Goal: Task Accomplishment & Management: Manage account settings

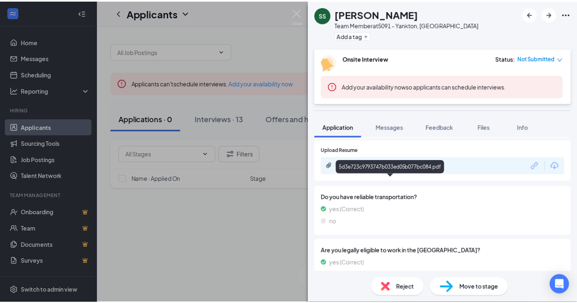
scroll to position [326, 0]
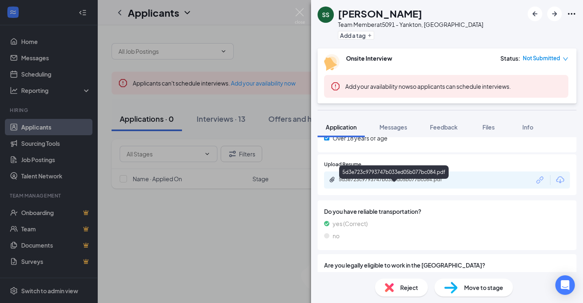
click at [382, 183] on div "5d3e723c9793747b033ed05b077bc084.pdf" at bounding box center [396, 179] width 114 height 7
click at [299, 12] on img at bounding box center [300, 16] width 10 height 16
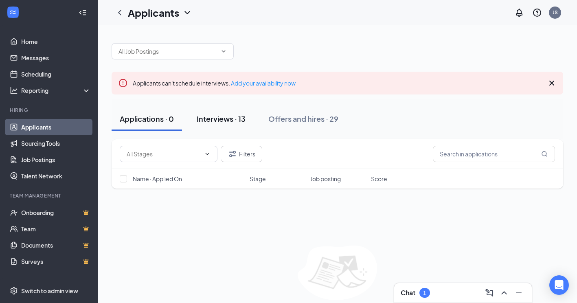
click at [211, 121] on div "Interviews · 13" at bounding box center [221, 119] width 49 height 10
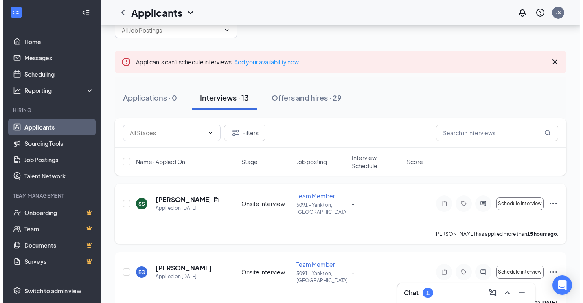
scroll to position [41, 0]
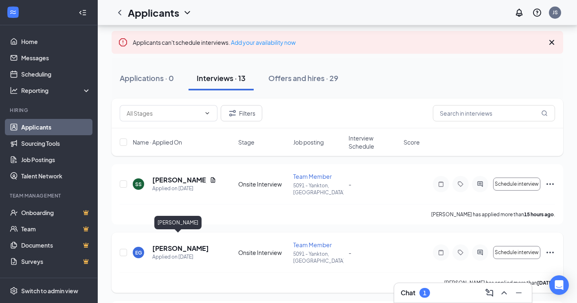
click at [182, 244] on h5 "[PERSON_NAME]" at bounding box center [180, 248] width 57 height 9
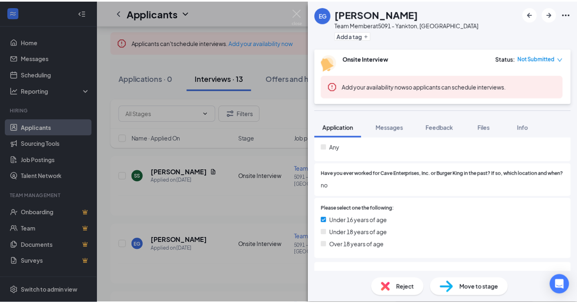
scroll to position [244, 0]
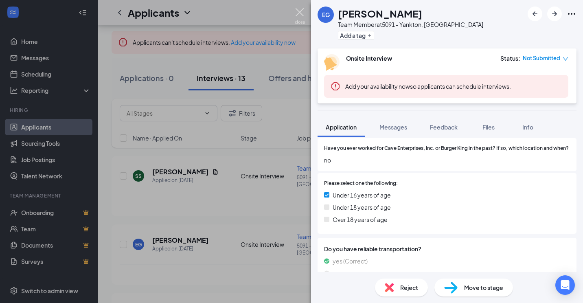
click at [299, 12] on img at bounding box center [300, 16] width 10 height 16
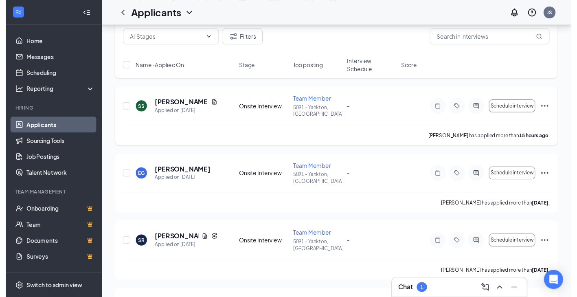
scroll to position [122, 0]
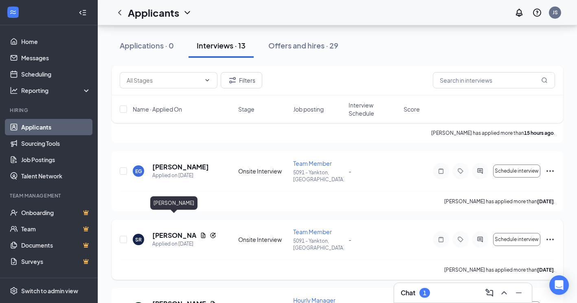
click at [180, 231] on h5 "[PERSON_NAME]" at bounding box center [174, 235] width 44 height 9
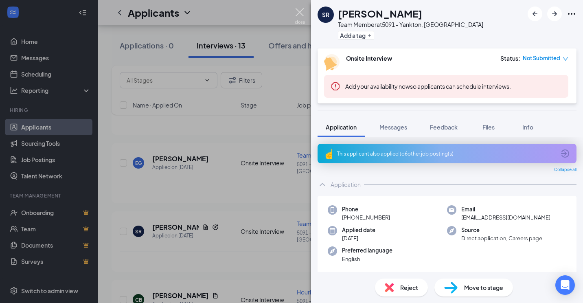
click at [302, 13] on img at bounding box center [300, 16] width 10 height 16
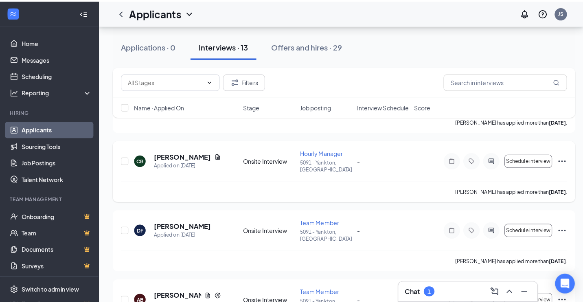
scroll to position [244, 0]
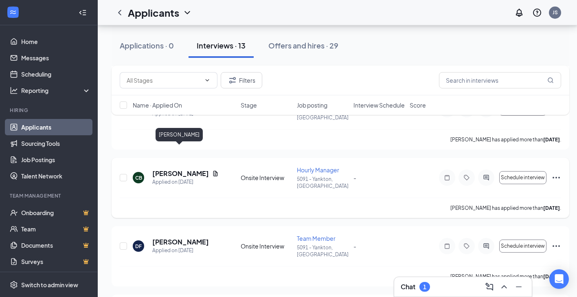
click at [183, 169] on h5 "[PERSON_NAME]" at bounding box center [180, 173] width 57 height 9
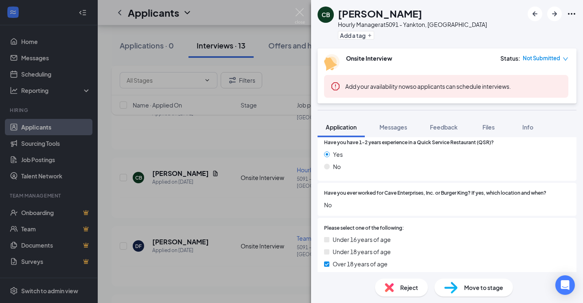
scroll to position [326, 0]
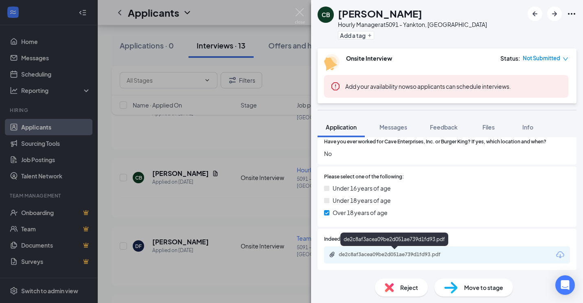
click at [408, 254] on div "de2c8af3acea09be2d051ae739d1fd93.pdf" at bounding box center [396, 254] width 114 height 7
click at [298, 13] on img at bounding box center [300, 16] width 10 height 16
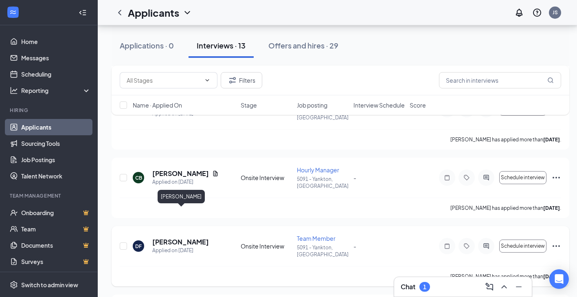
click at [186, 237] on h5 "[PERSON_NAME]" at bounding box center [180, 241] width 57 height 9
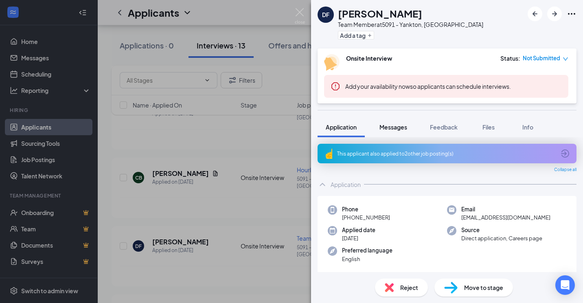
click at [395, 127] on span "Messages" at bounding box center [393, 126] width 28 height 7
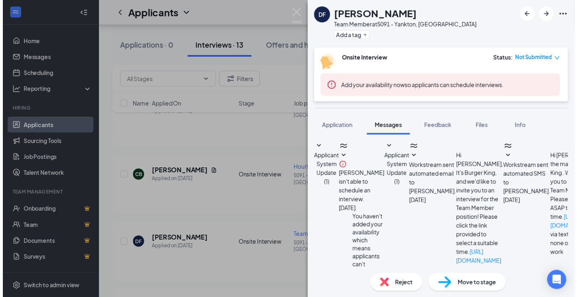
scroll to position [169, 0]
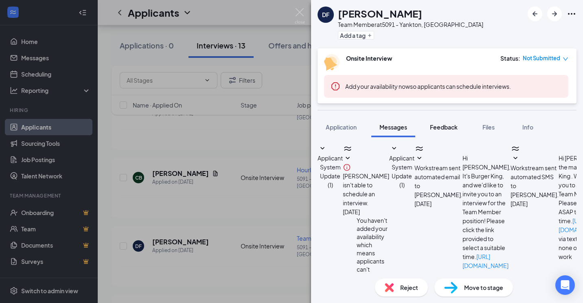
click at [429, 127] on button "Feedback" at bounding box center [444, 127] width 44 height 20
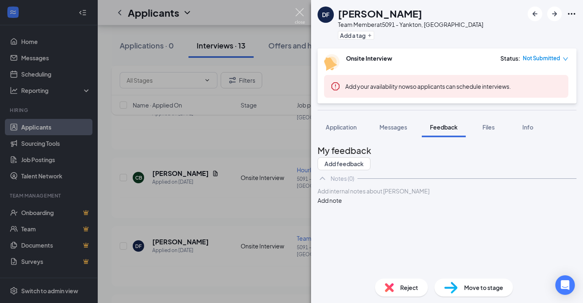
click at [298, 13] on img at bounding box center [300, 16] width 10 height 16
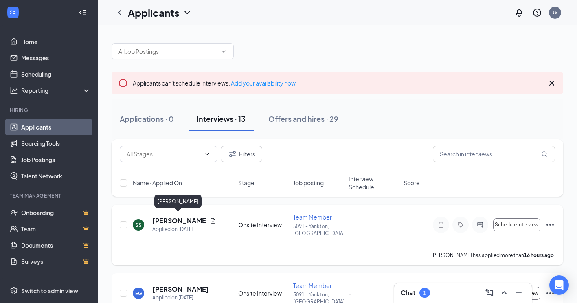
click at [183, 216] on h5 "[PERSON_NAME]" at bounding box center [179, 220] width 54 height 9
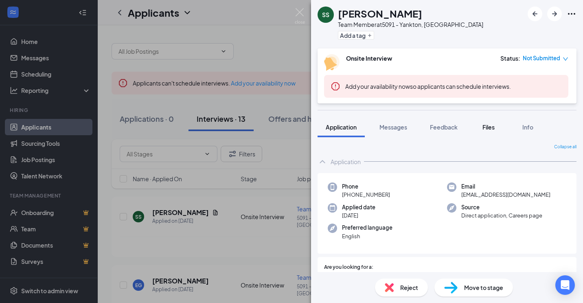
click at [490, 127] on span "Files" at bounding box center [488, 126] width 12 height 7
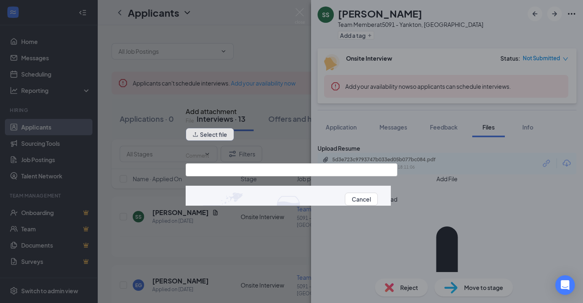
click at [223, 139] on button "Select file" at bounding box center [210, 134] width 48 height 13
click at [186, 104] on icon "Cross" at bounding box center [186, 104] width 0 height 0
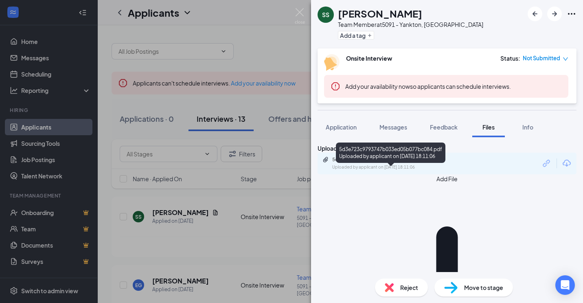
click at [364, 163] on div "5d3e723c9793747b033ed05b077bc084.pdf" at bounding box center [389, 159] width 114 height 7
